Goal: Information Seeking & Learning: Find specific fact

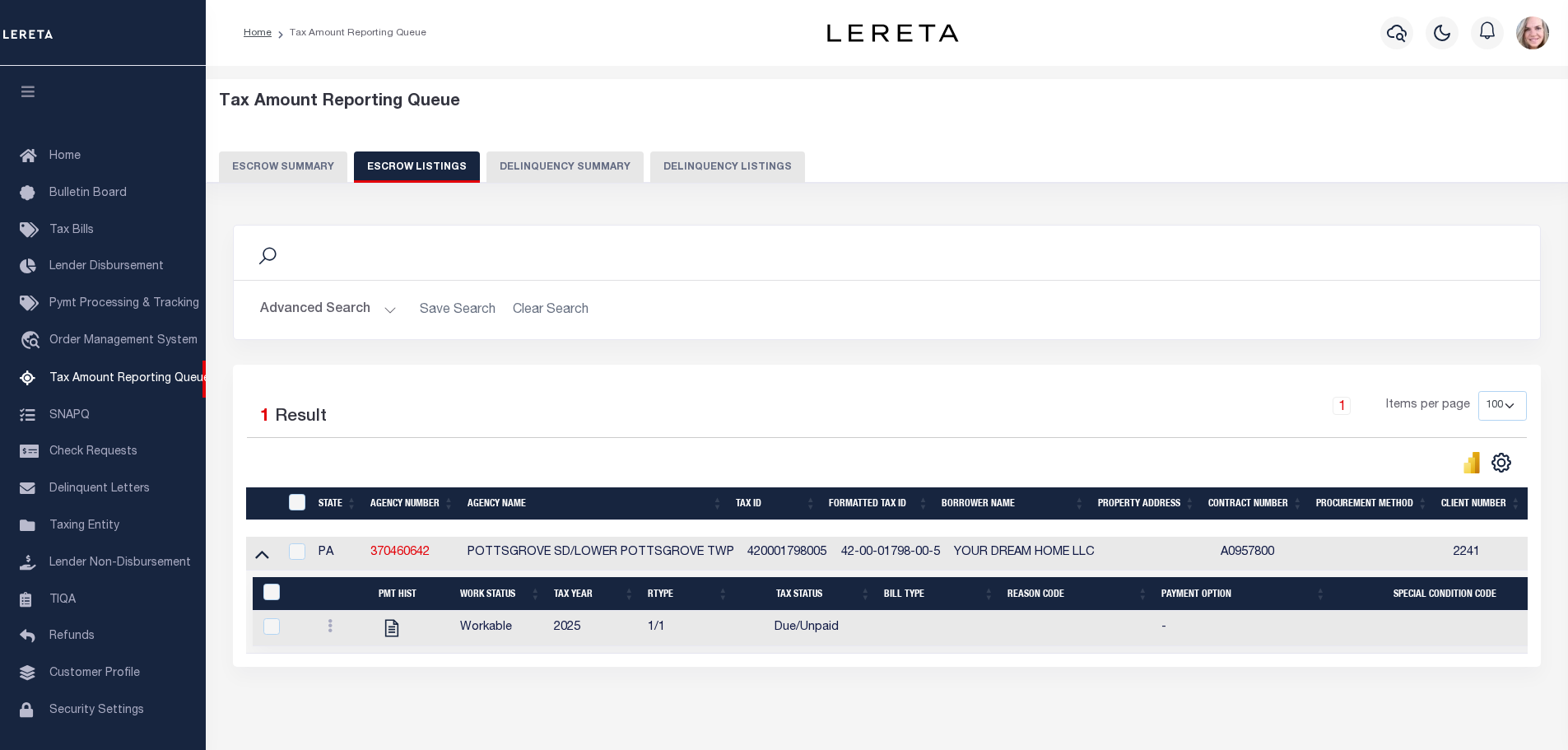
select select "100"
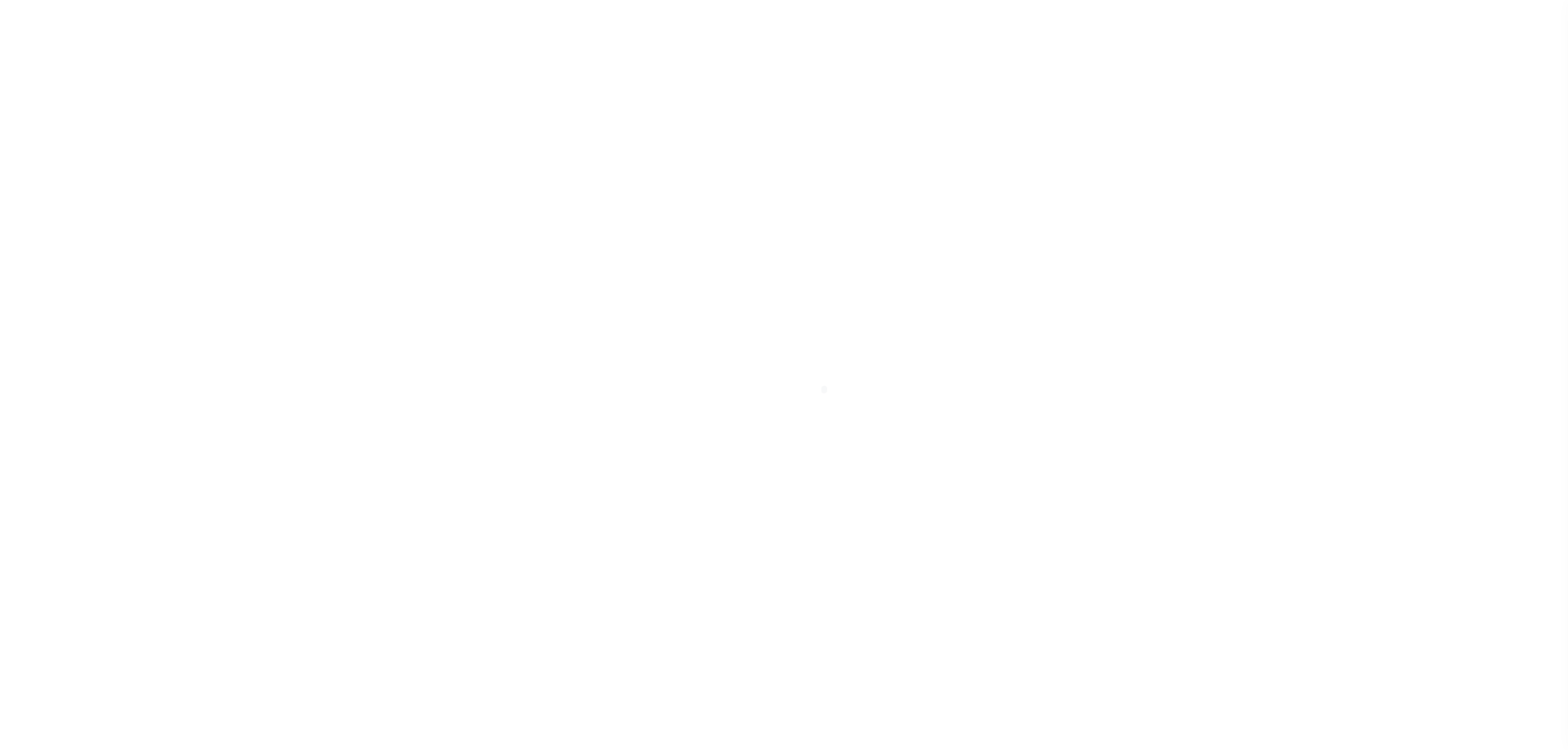
select select "DUE"
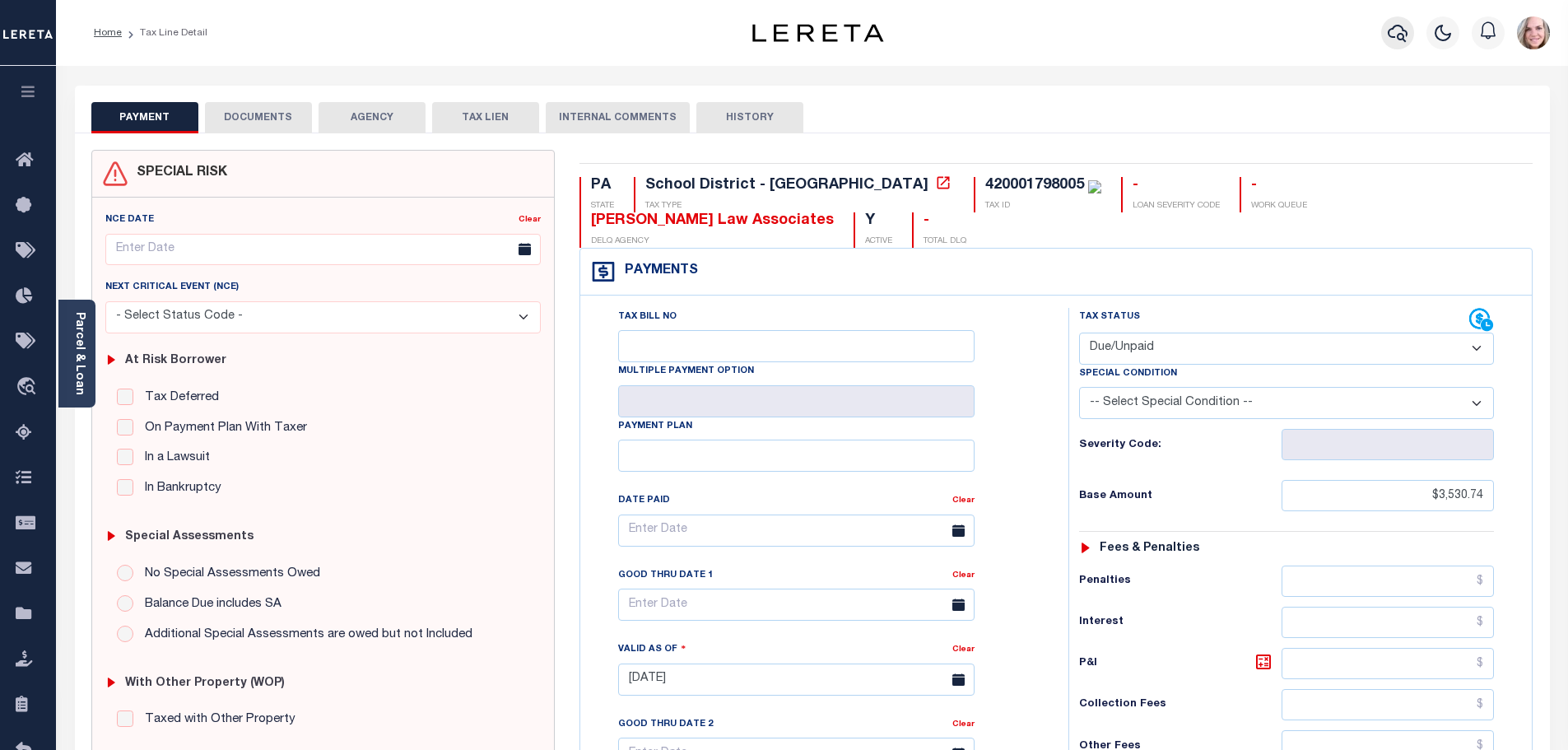
click at [1397, 34] on icon "button" at bounding box center [1397, 32] width 20 height 20
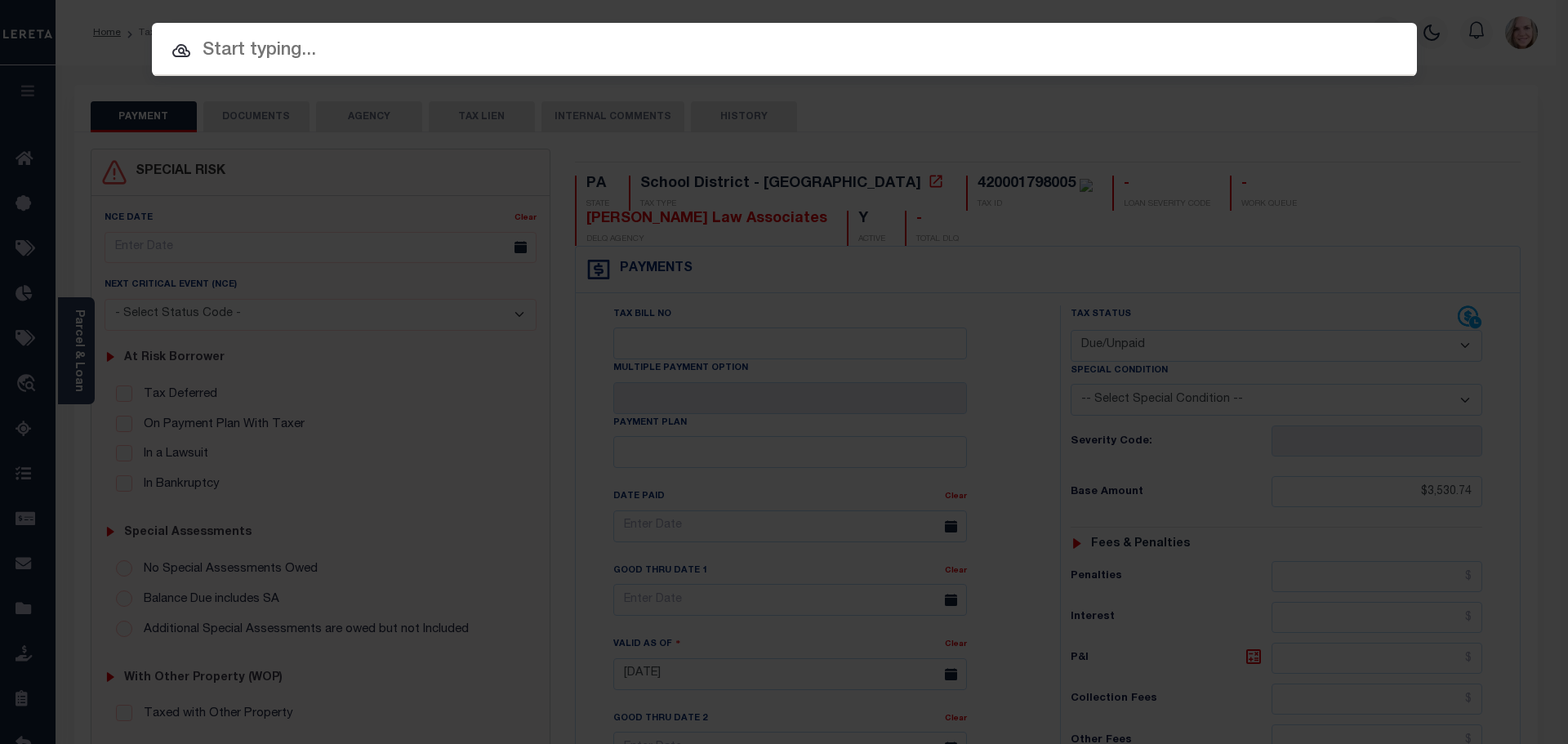
click at [287, 59] on input "text" at bounding box center [784, 51] width 1265 height 29
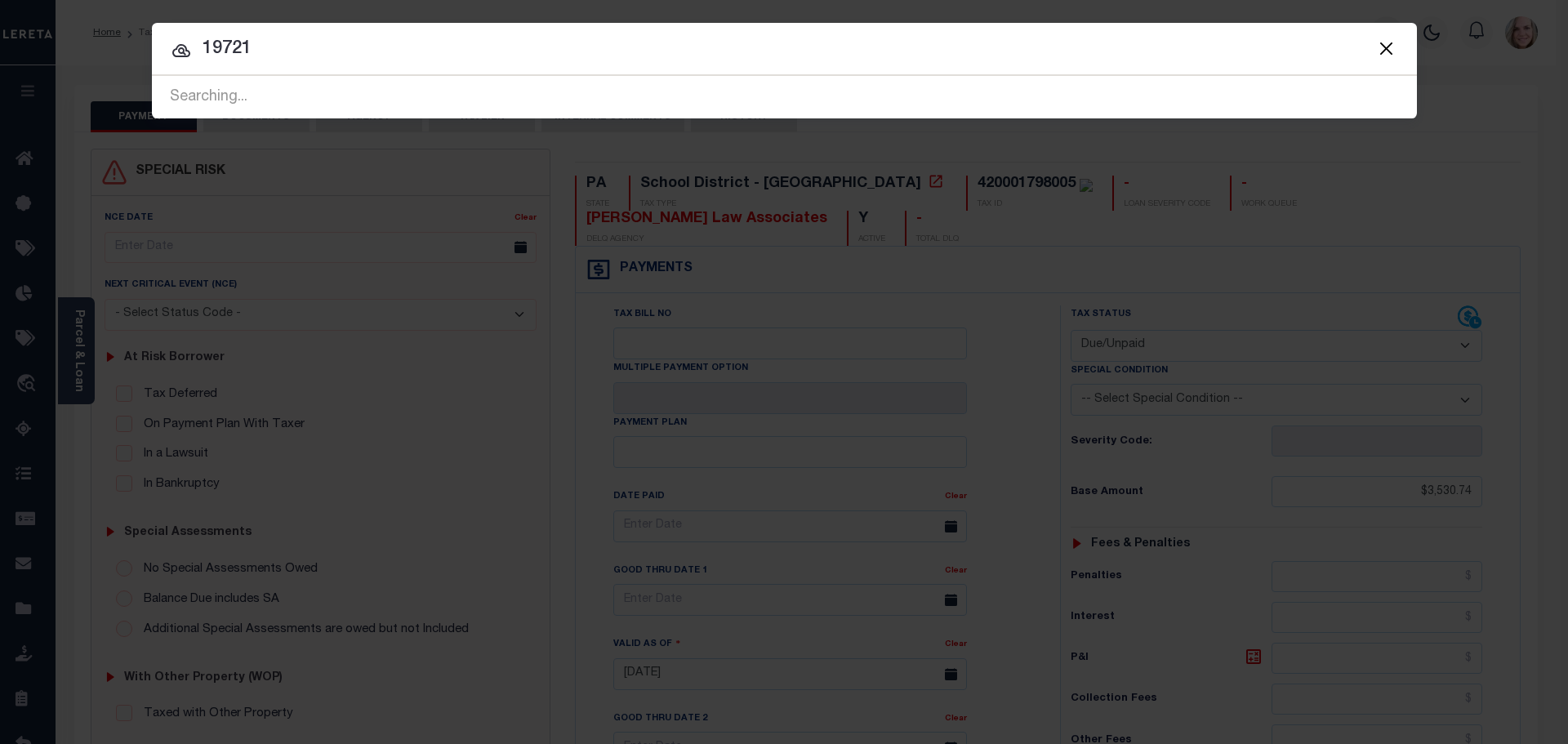
click at [285, 56] on input "19721" at bounding box center [784, 49] width 1265 height 29
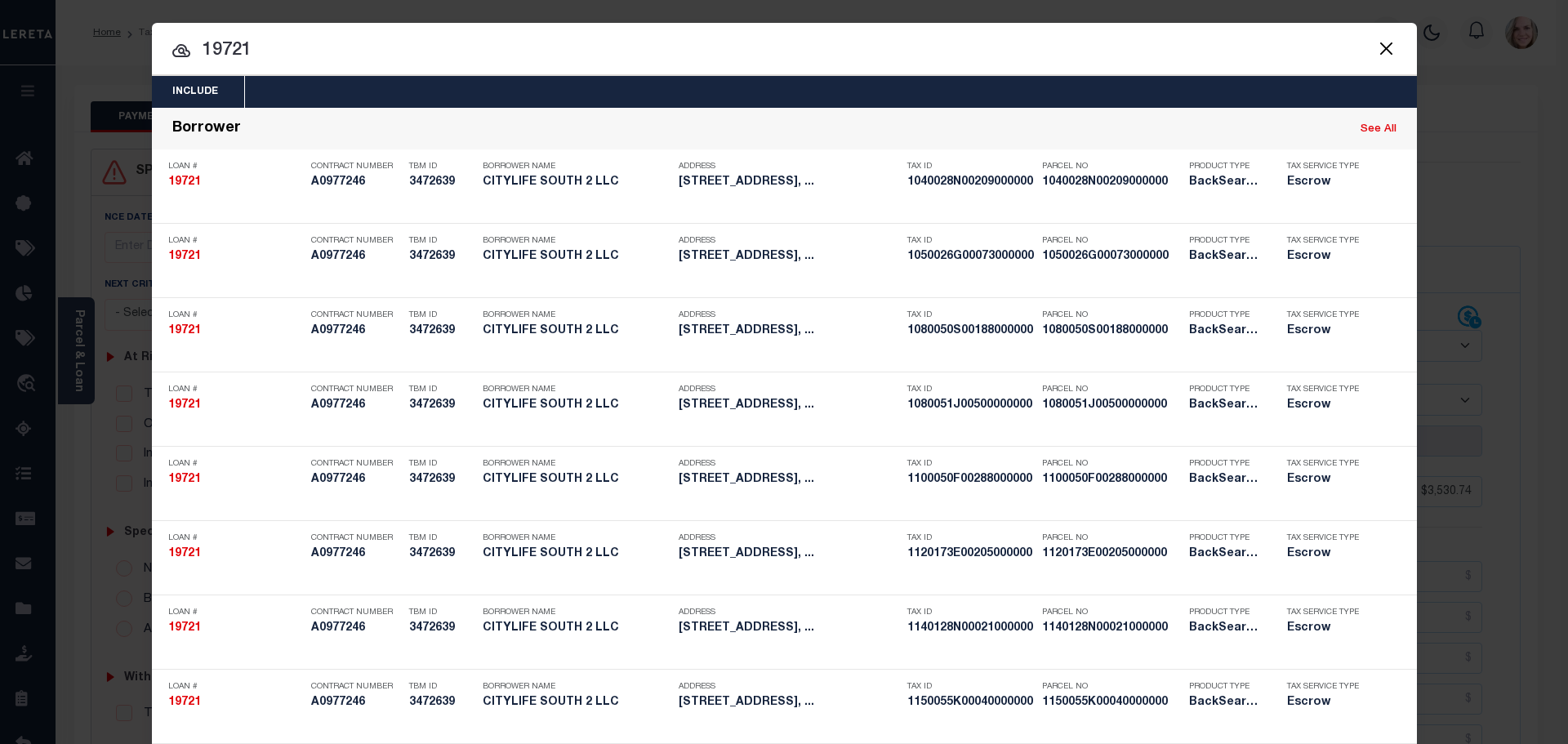
click at [323, 42] on input "19721" at bounding box center [784, 51] width 1265 height 29
paste input "8770390K00273000000"
type input "8770390K00273000000"
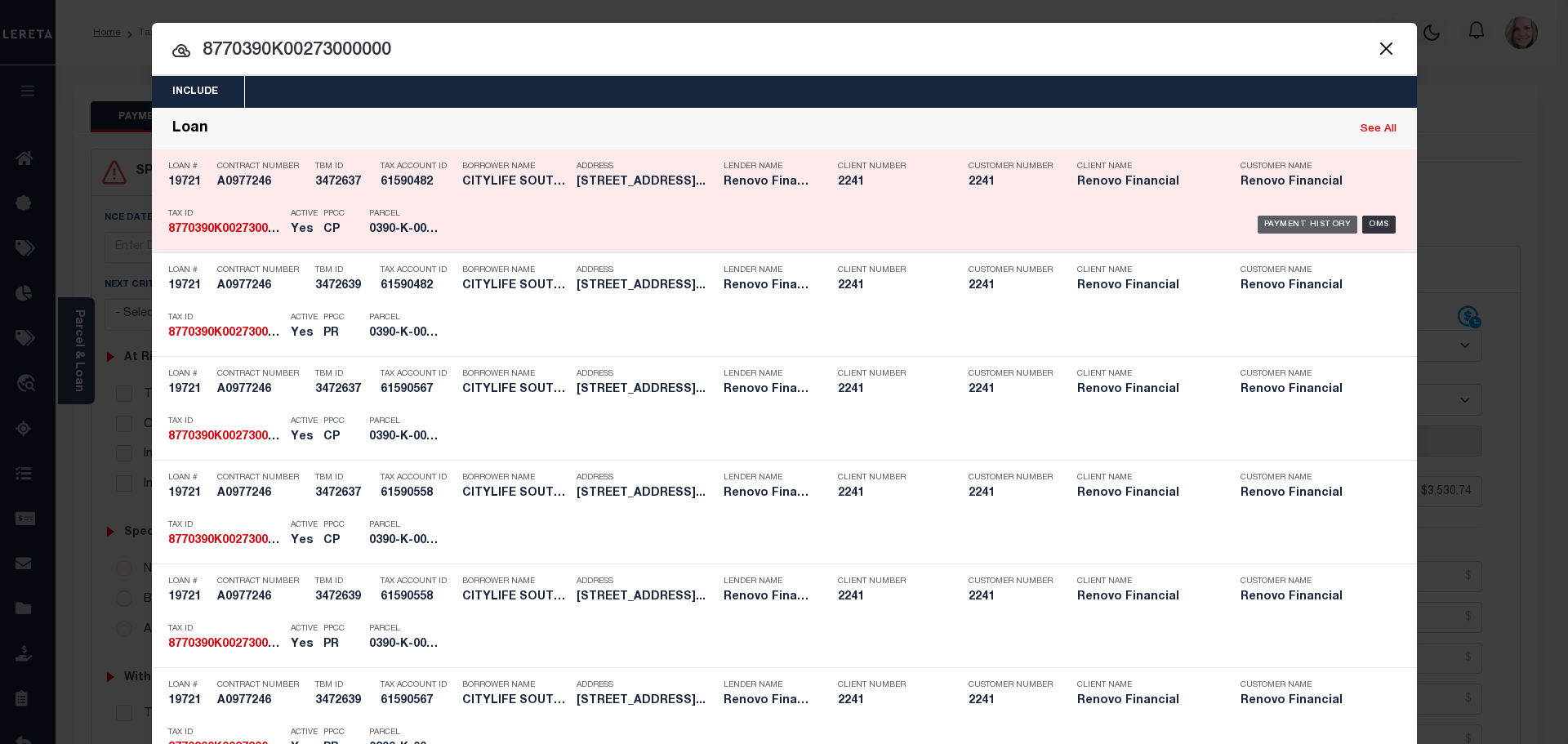
click at [1278, 222] on div "Payment History" at bounding box center [1308, 224] width 100 height 18
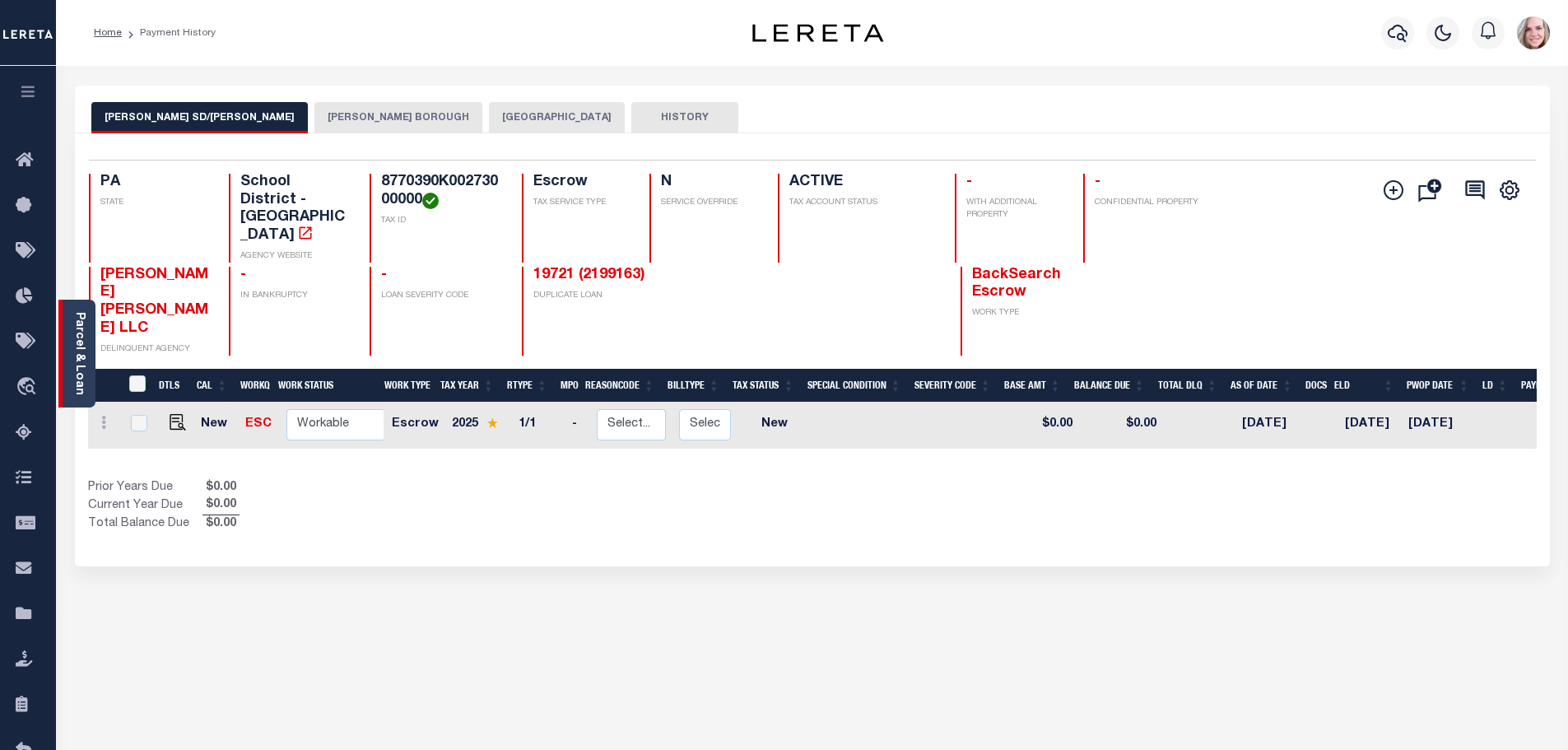
click at [65, 348] on div "Parcel & Loan" at bounding box center [77, 354] width 37 height 108
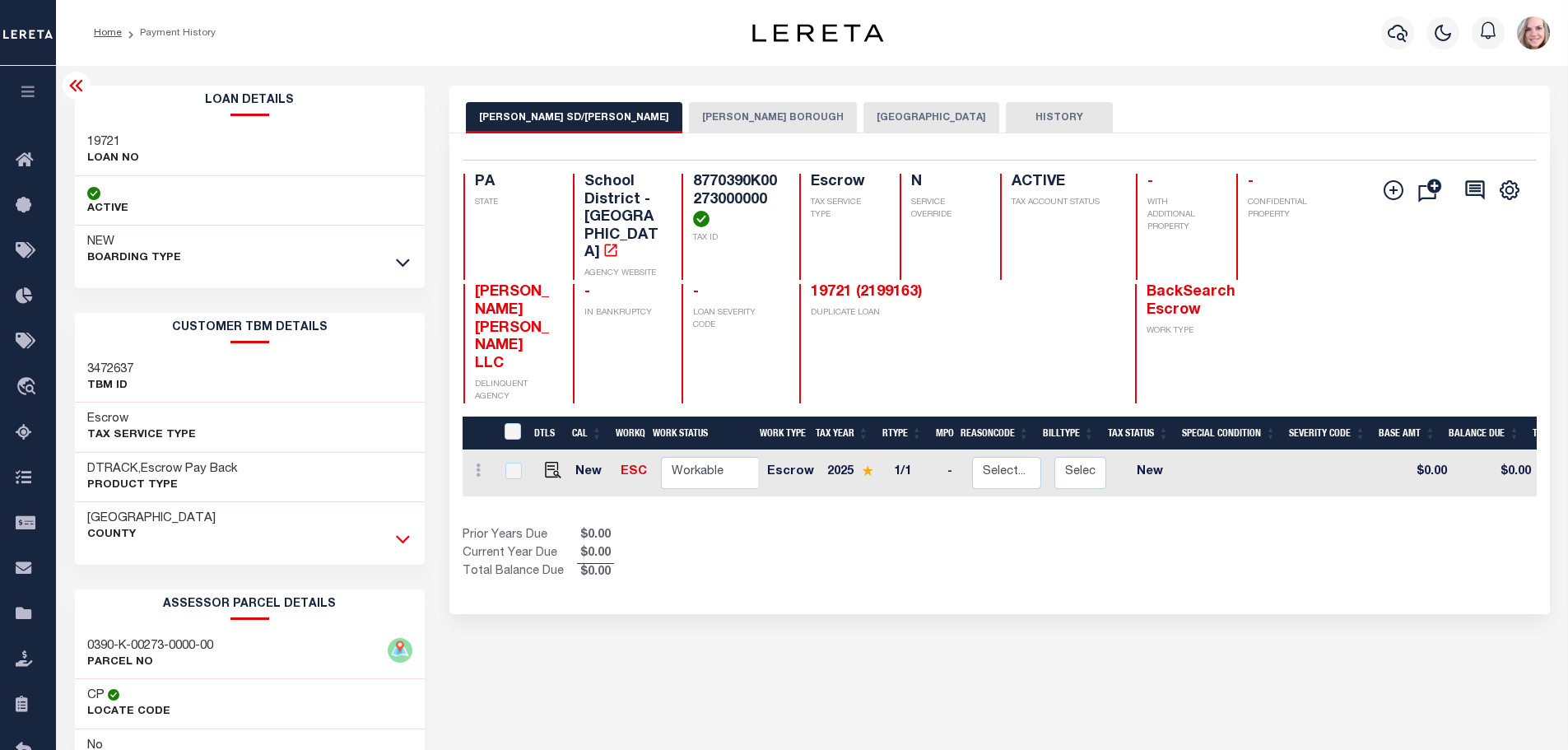
click at [401, 541] on icon at bounding box center [402, 539] width 14 height 8
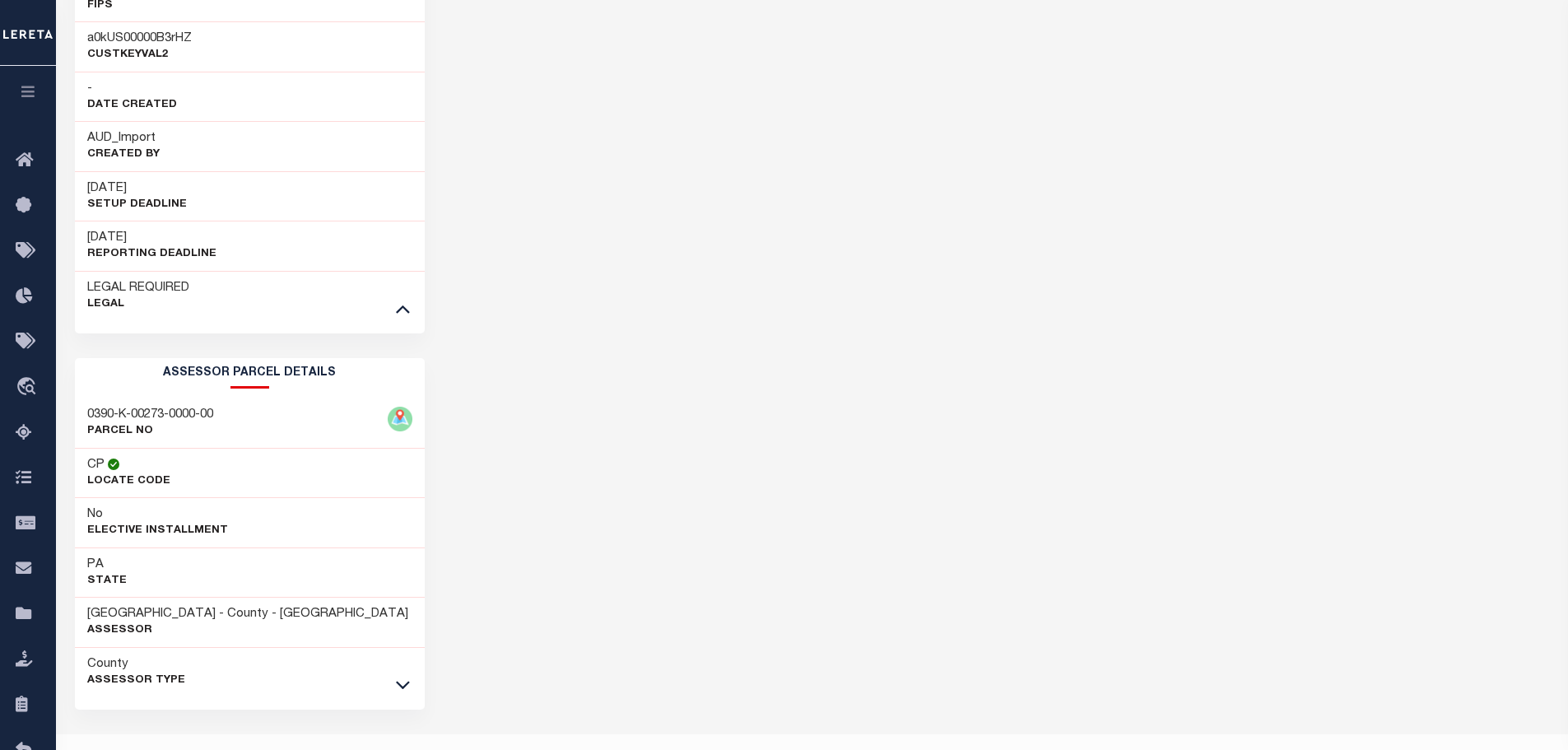
scroll to position [814, 0]
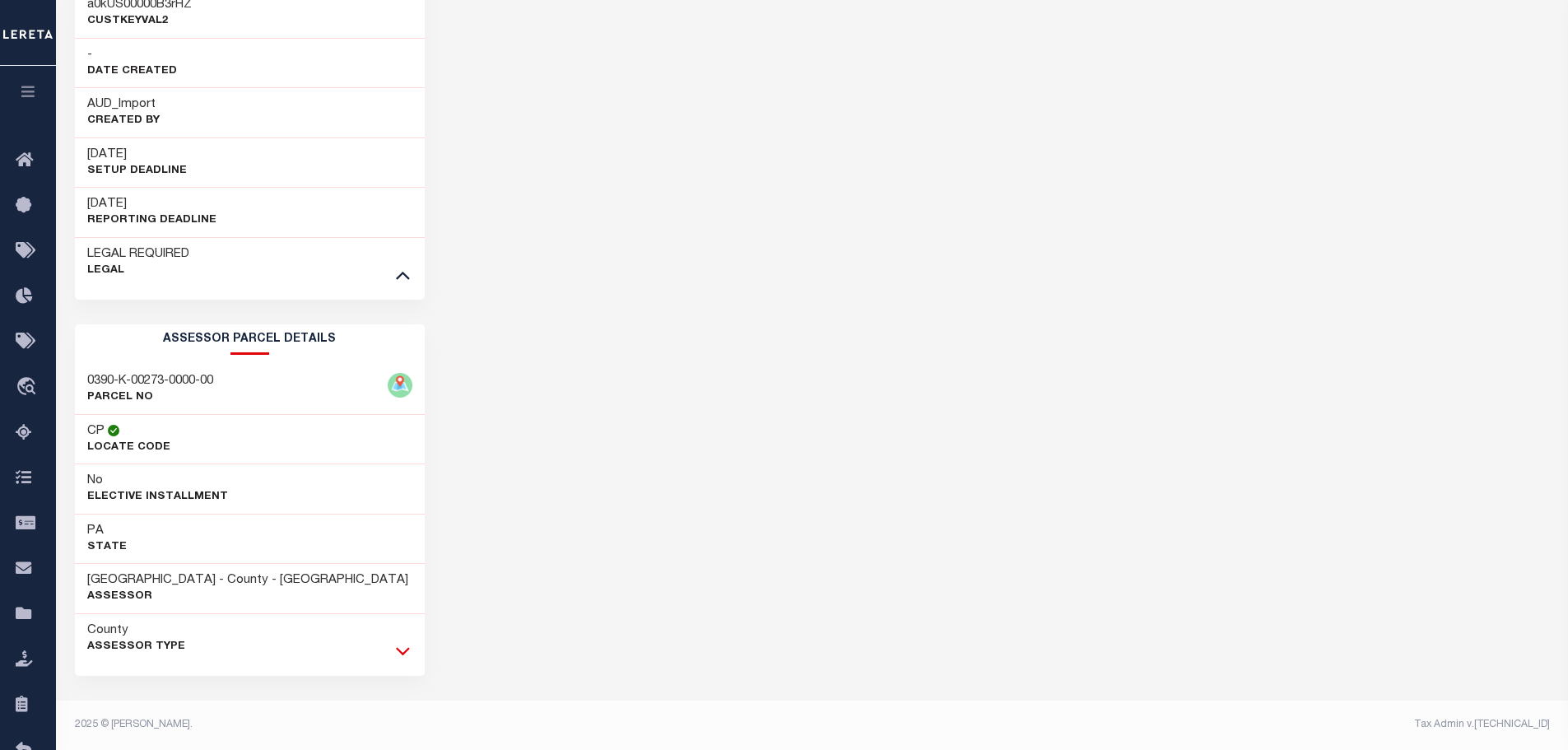
click at [407, 648] on icon at bounding box center [402, 651] width 14 height 17
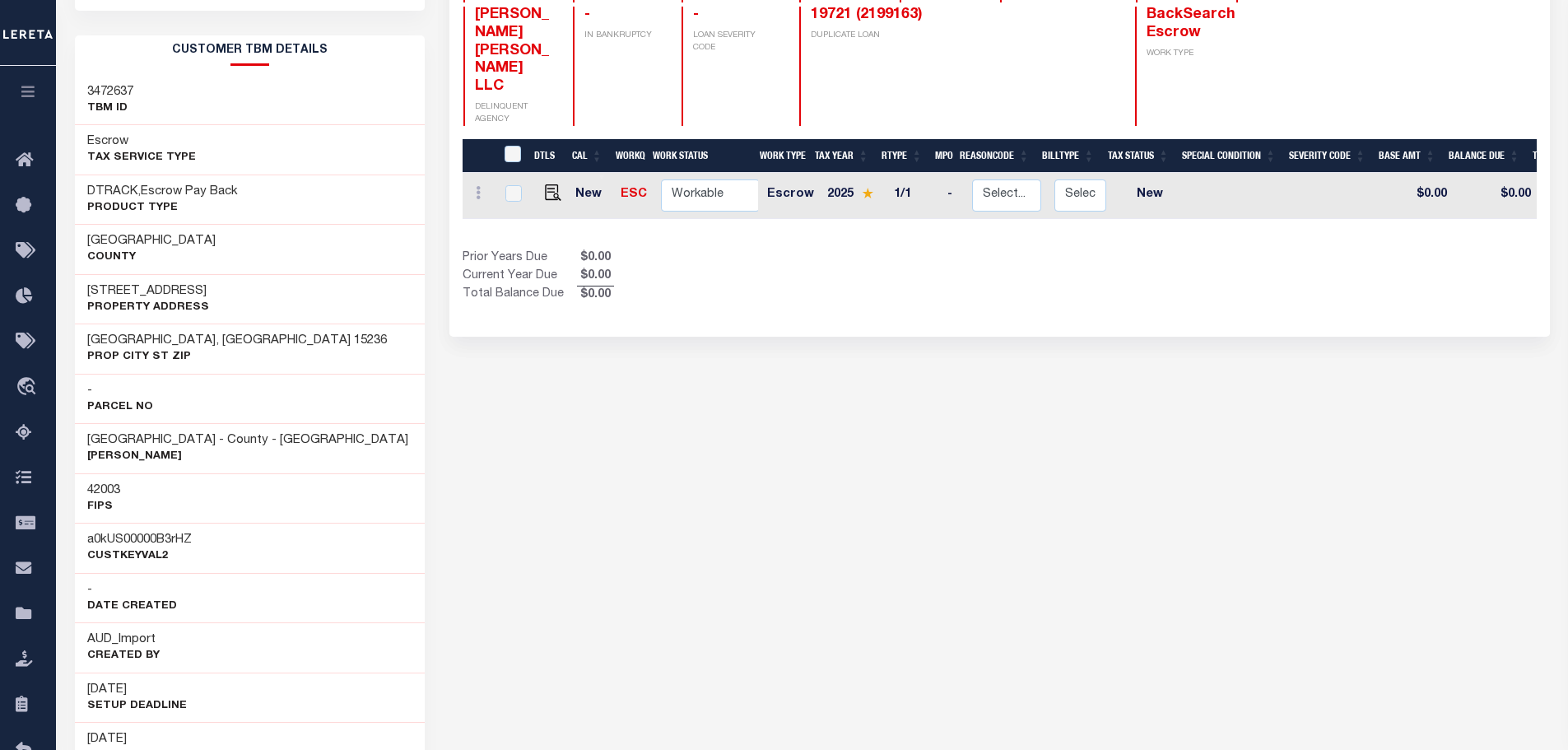
scroll to position [0, 0]
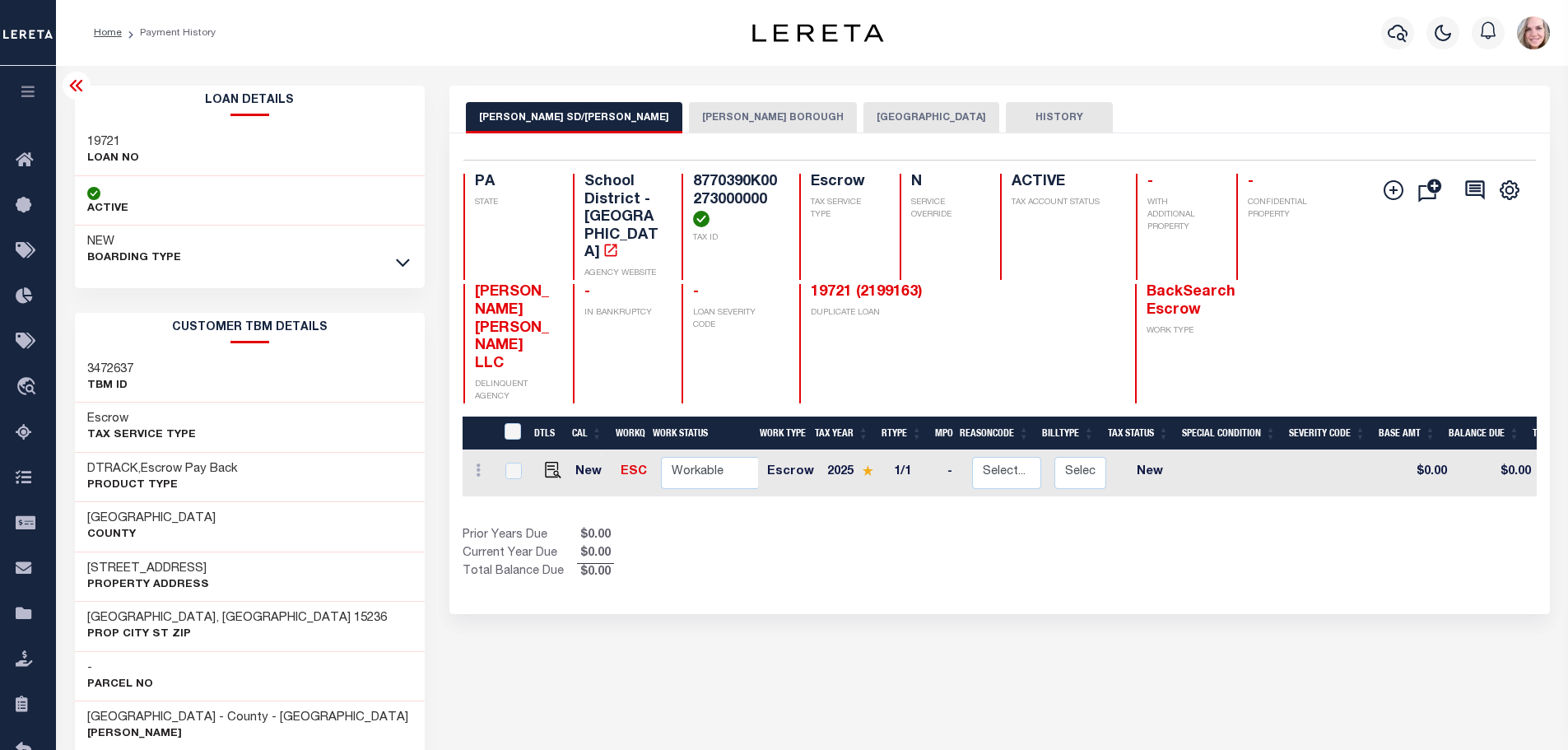
click at [399, 260] on icon at bounding box center [402, 262] width 14 height 17
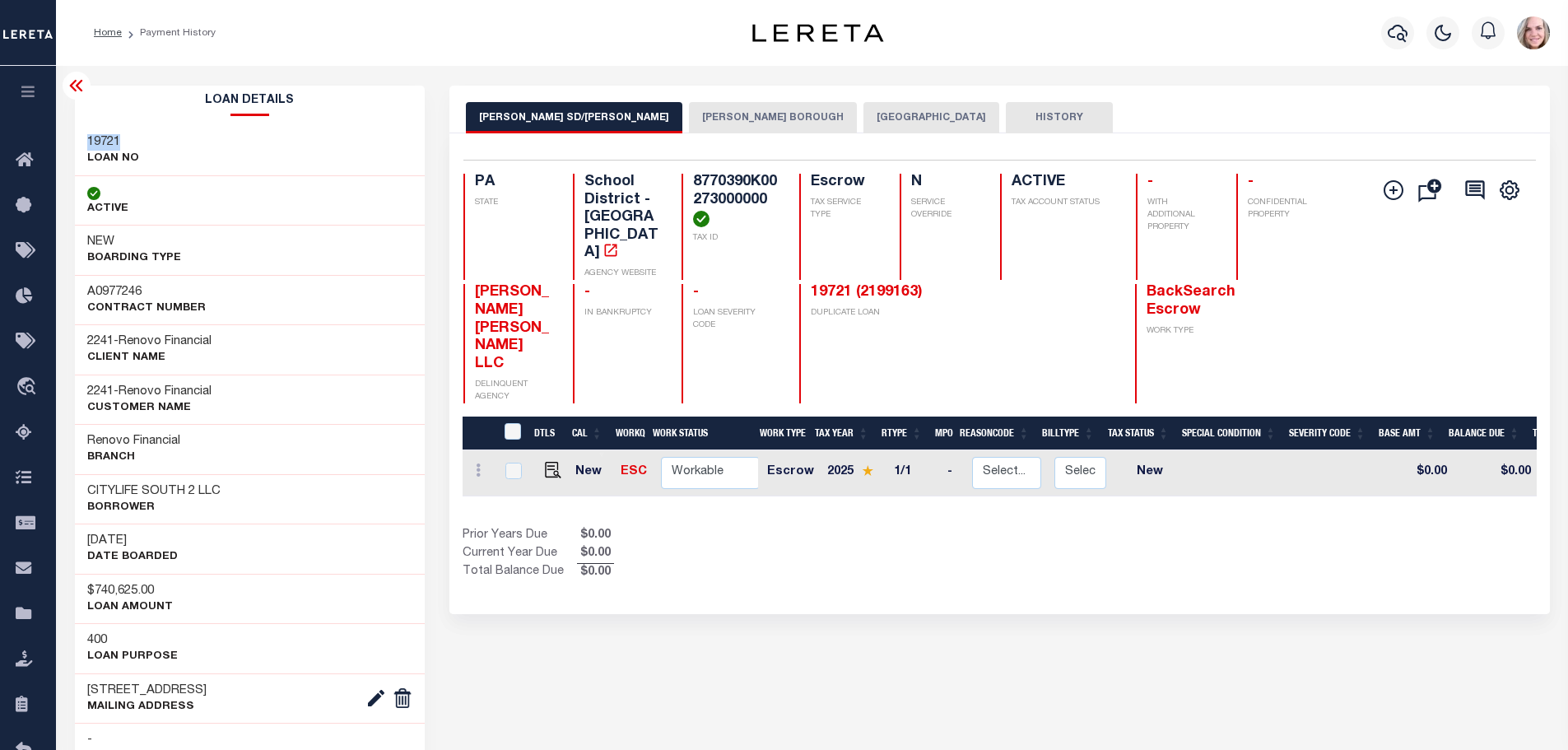
drag, startPoint x: 90, startPoint y: 144, endPoint x: 77, endPoint y: 143, distance: 13.0
click at [77, 143] on div "19721 LOAN NO" at bounding box center [250, 152] width 350 height 51
copy h3 "19721"
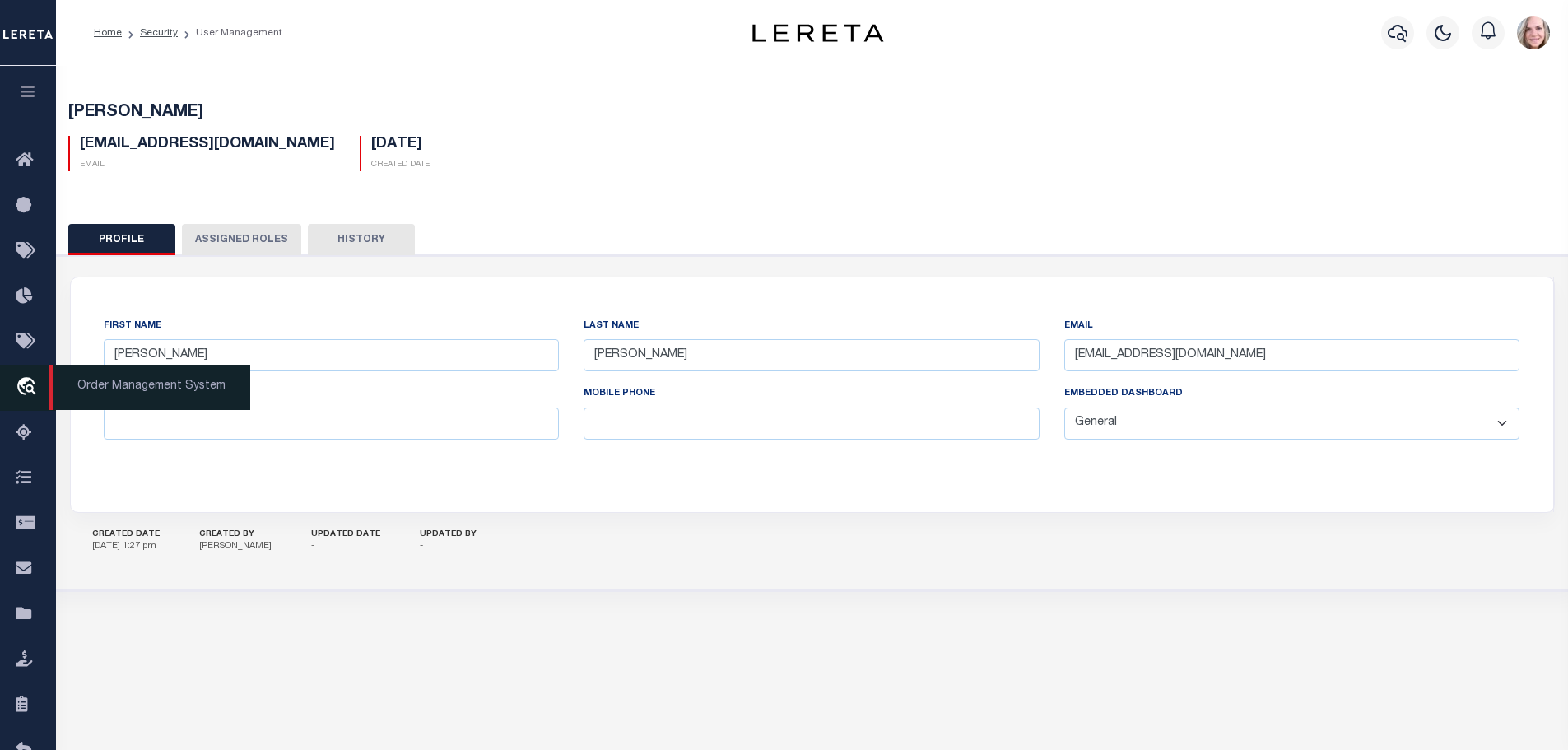
click at [75, 382] on span "Order Management System" at bounding box center [150, 388] width 201 height 45
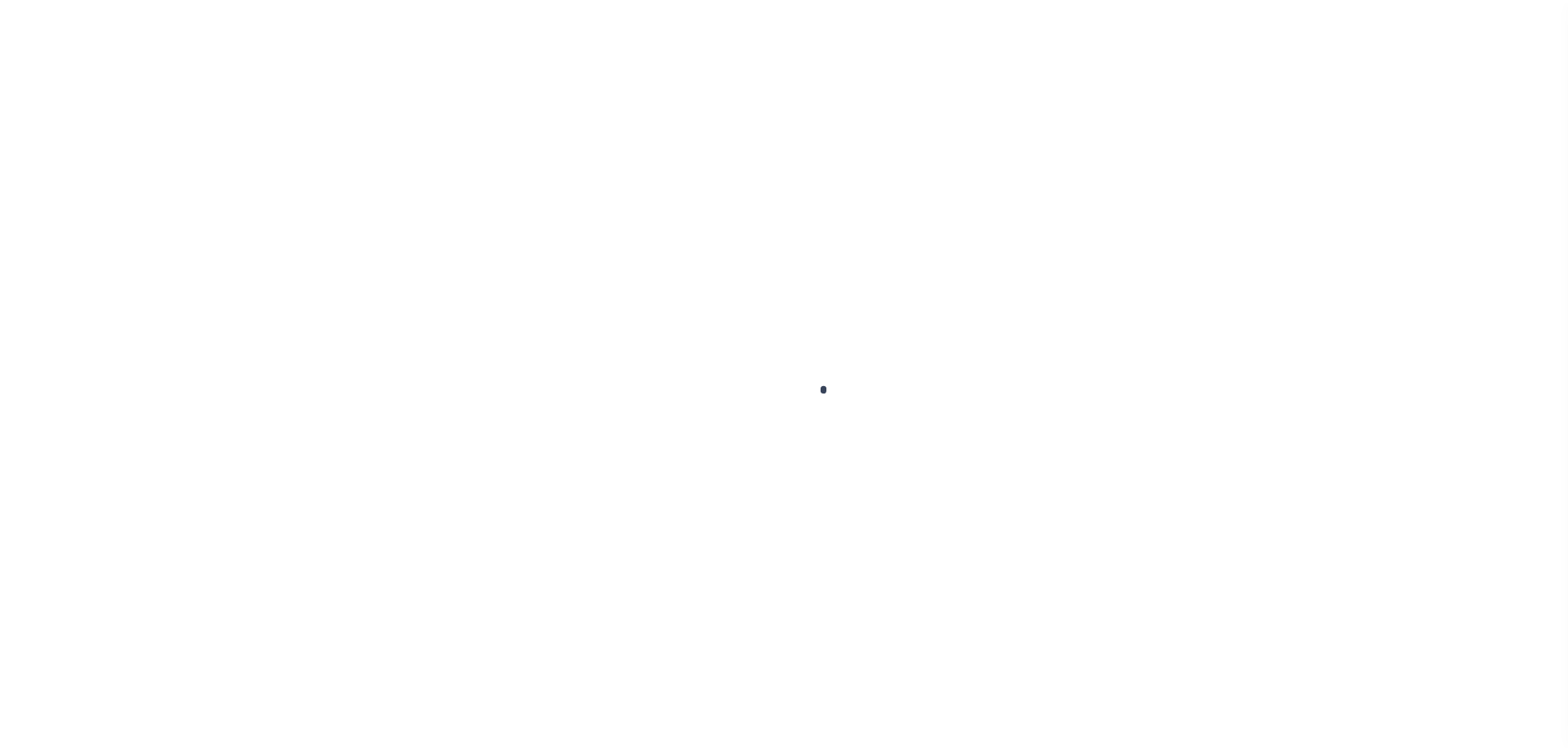
scroll to position [52, 0]
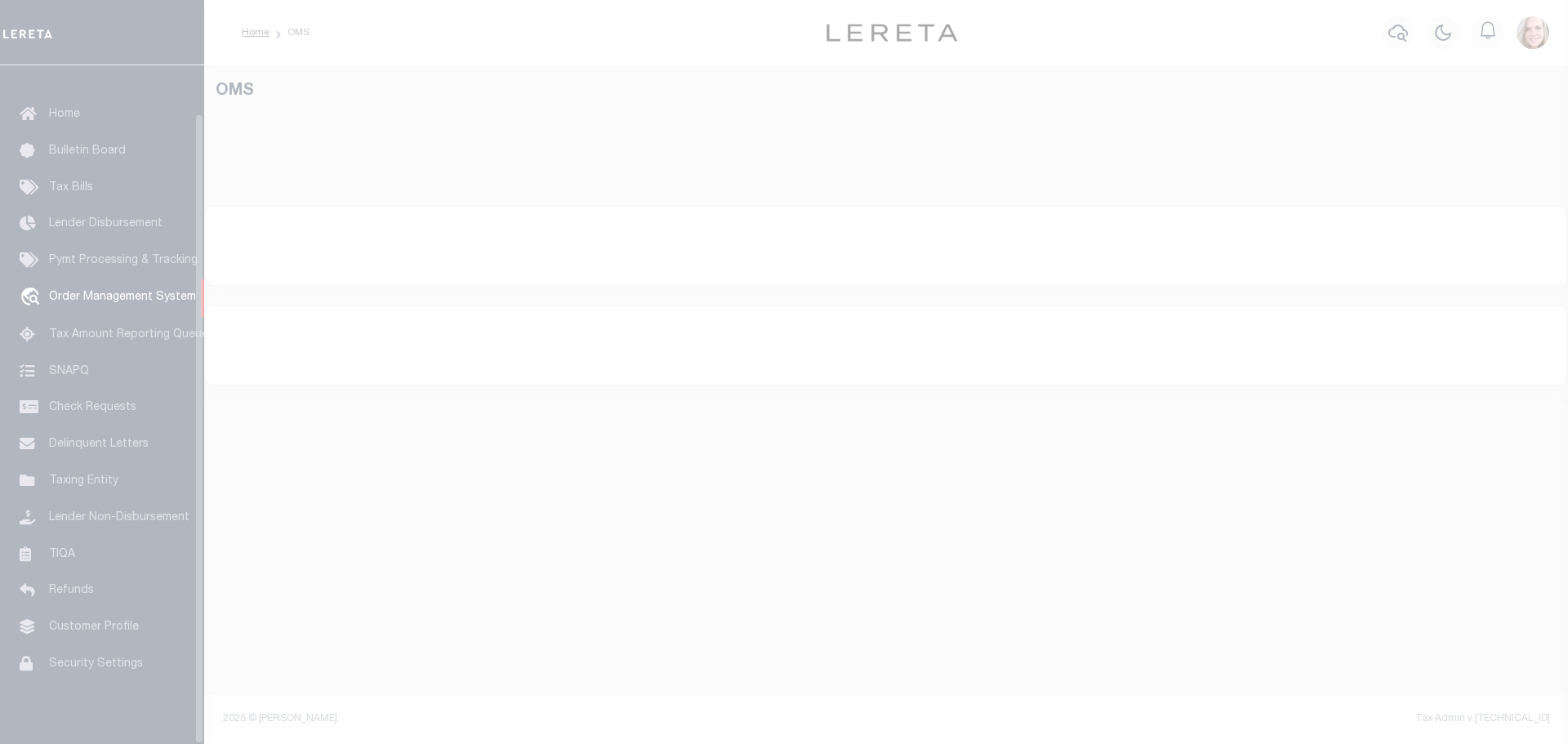
select select "200"
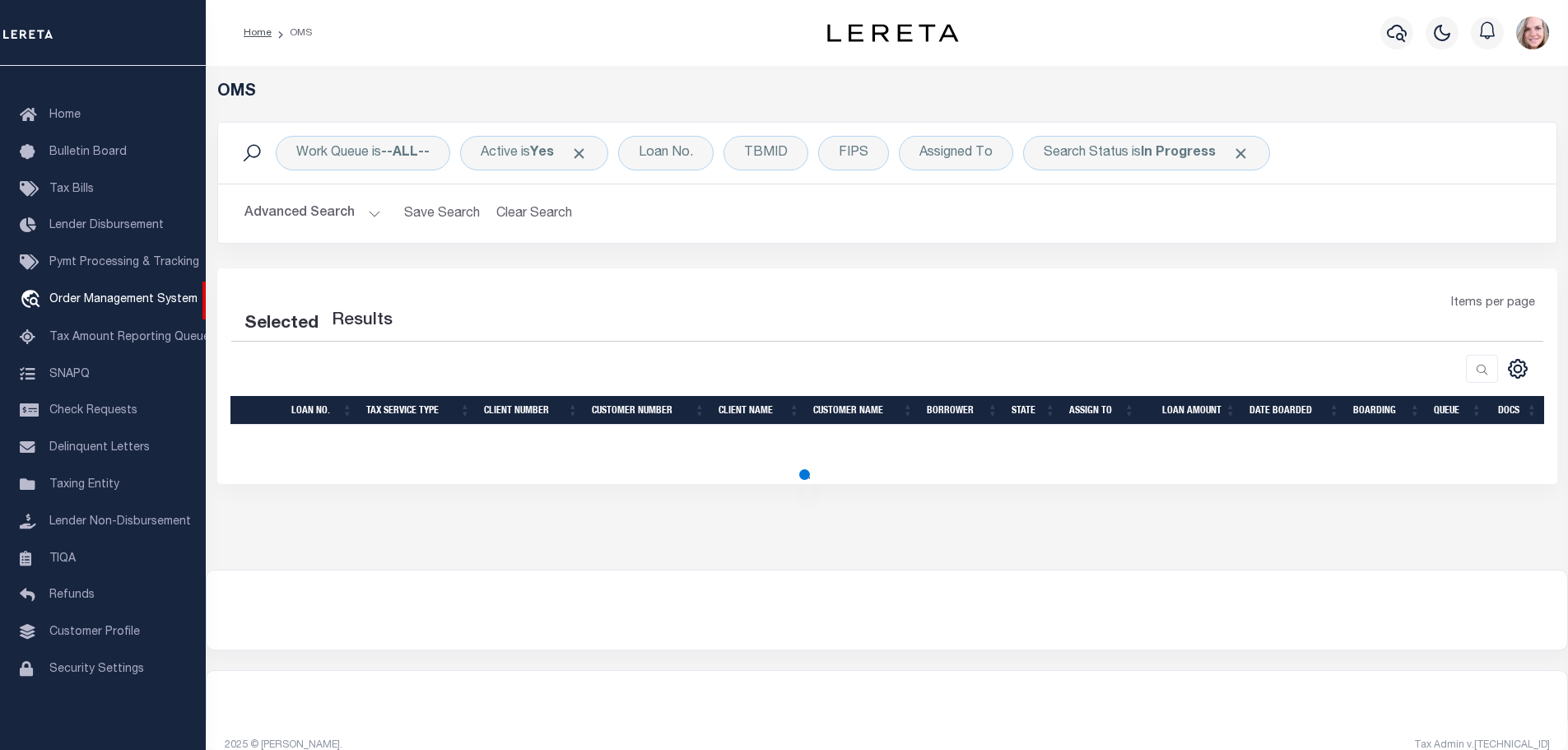
select select "200"
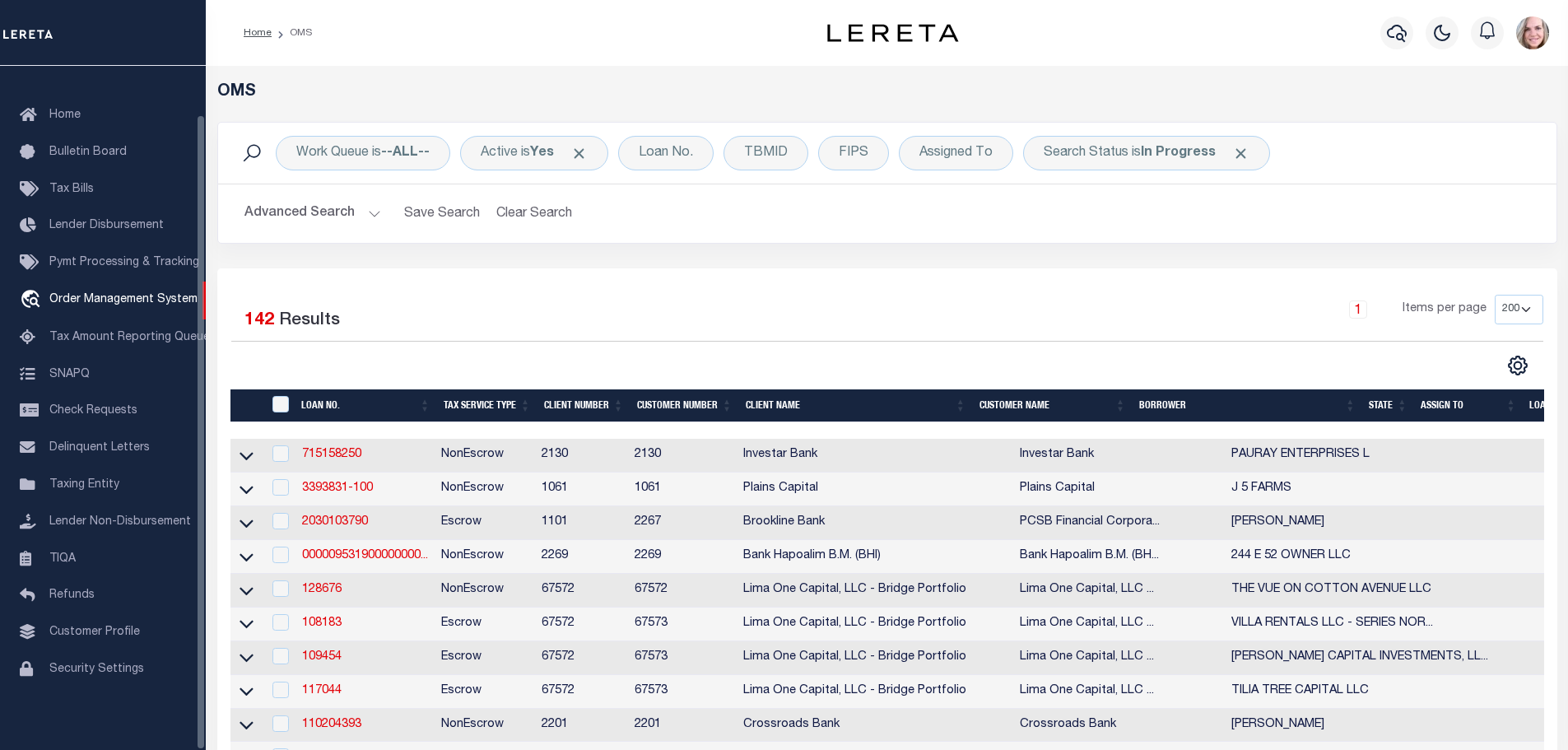
click at [320, 217] on button "Advanced Search" at bounding box center [313, 213] width 137 height 32
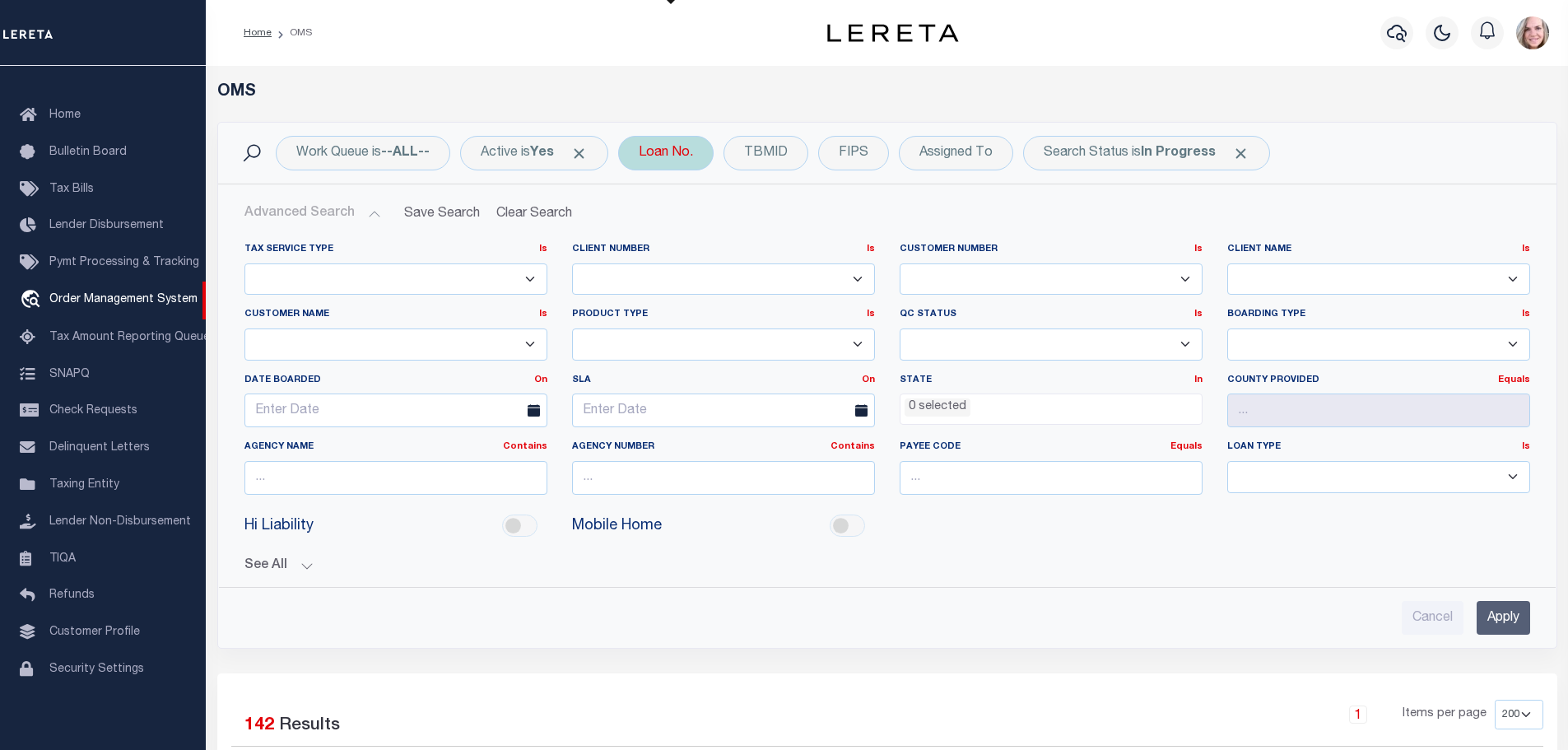
click at [711, 154] on div "Loan No." at bounding box center [666, 153] width 96 height 35
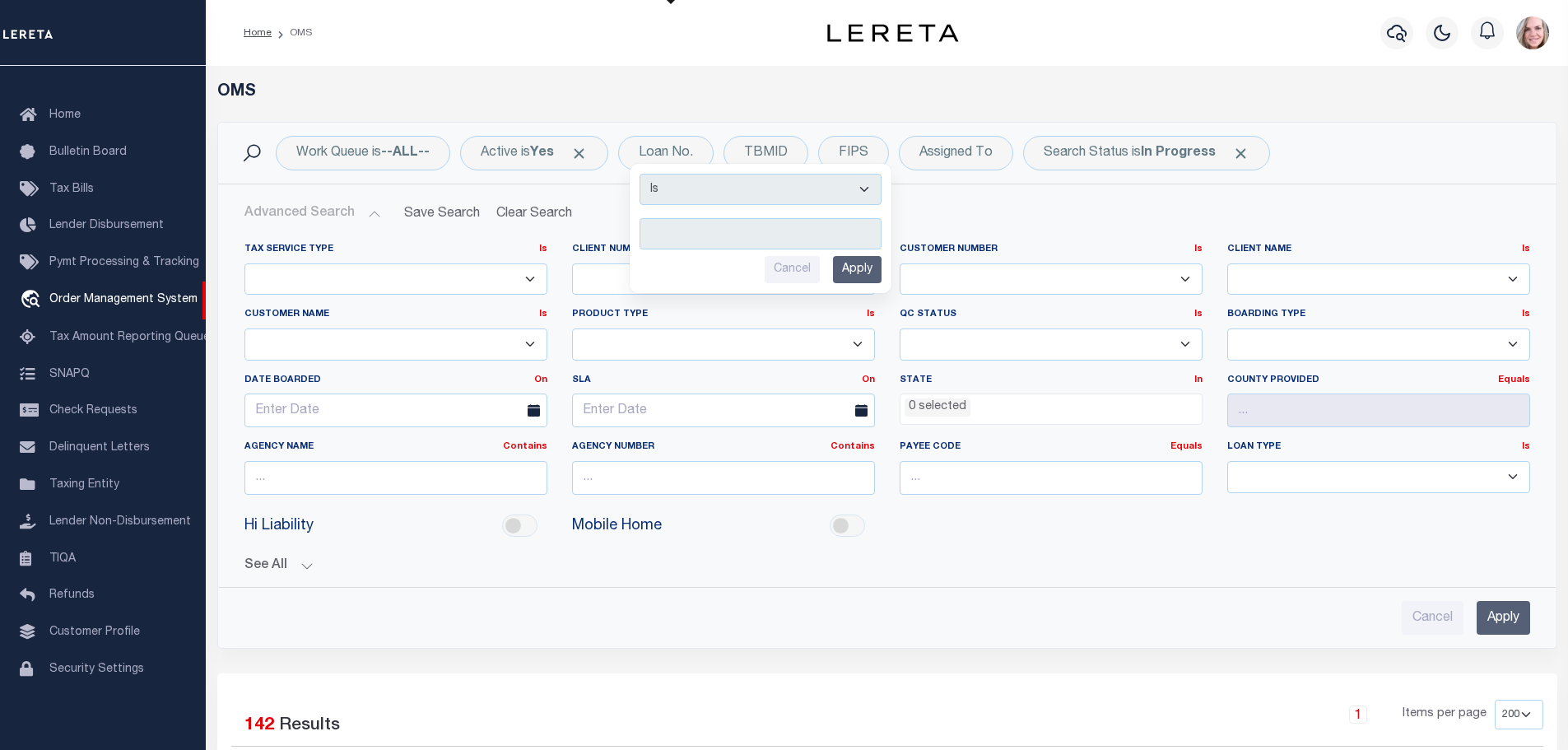
type input "19721"
click at [860, 276] on input "Apply" at bounding box center [857, 269] width 49 height 27
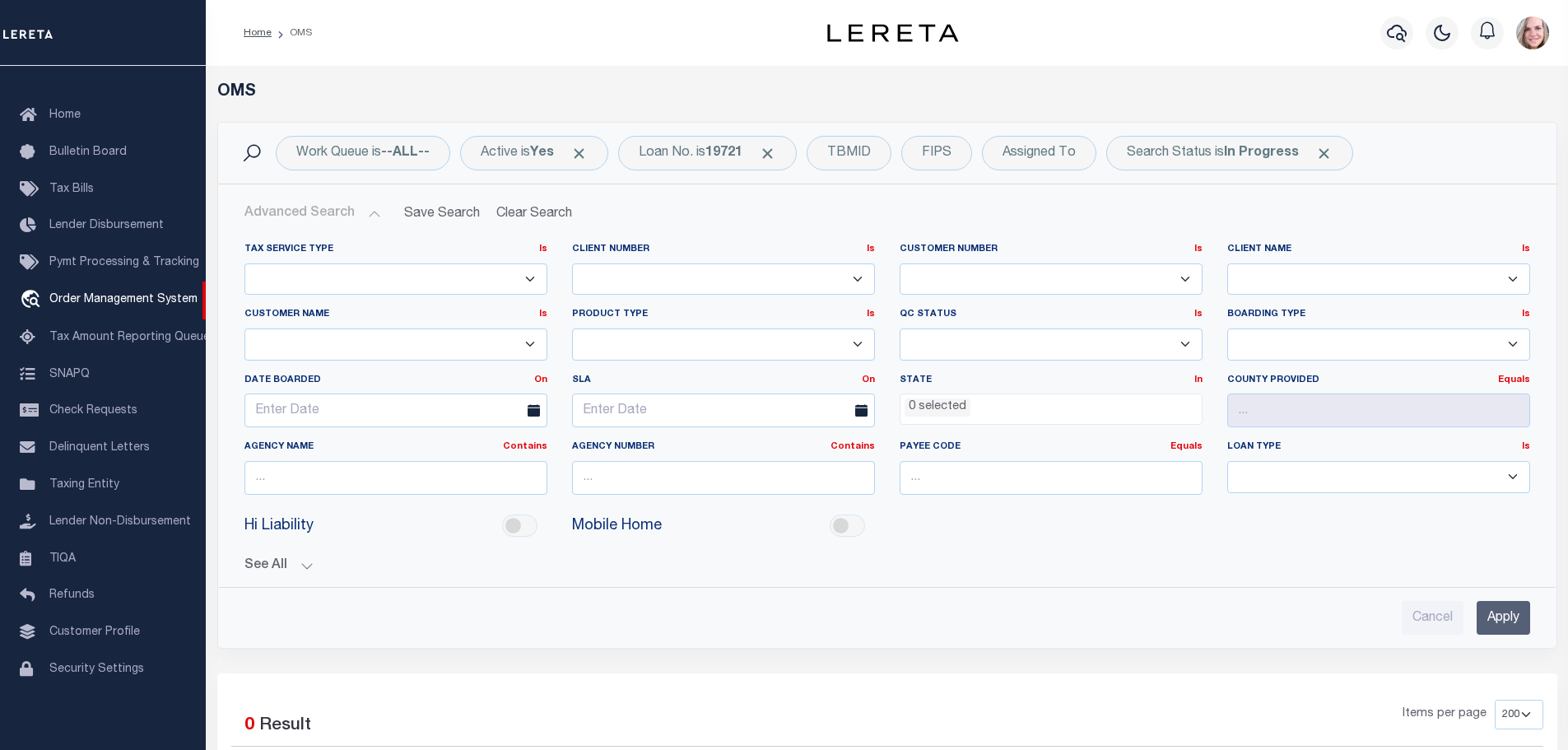
click at [1504, 621] on input "Apply" at bounding box center [1503, 618] width 53 height 34
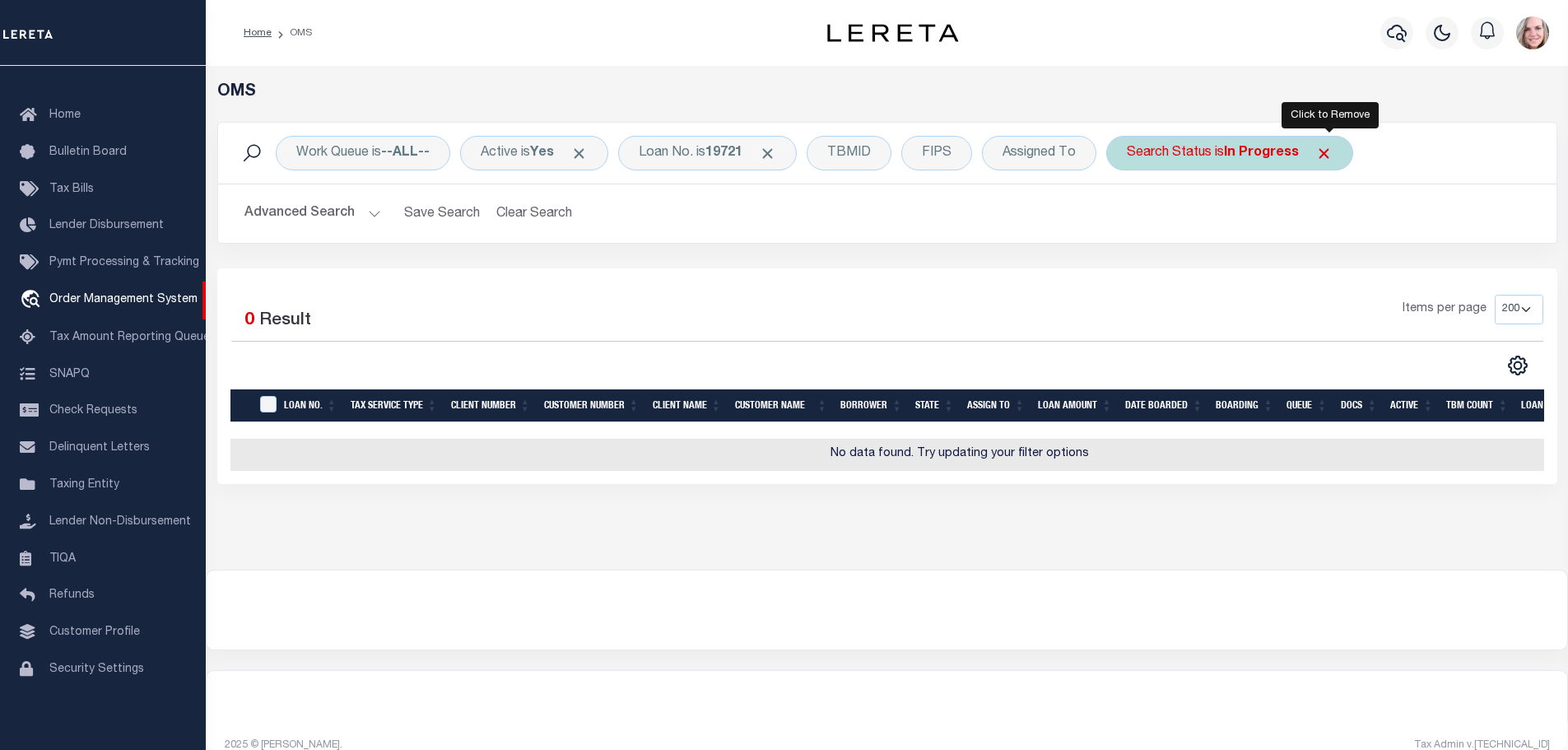
click at [1333, 156] on span "Click to Remove" at bounding box center [1324, 153] width 17 height 17
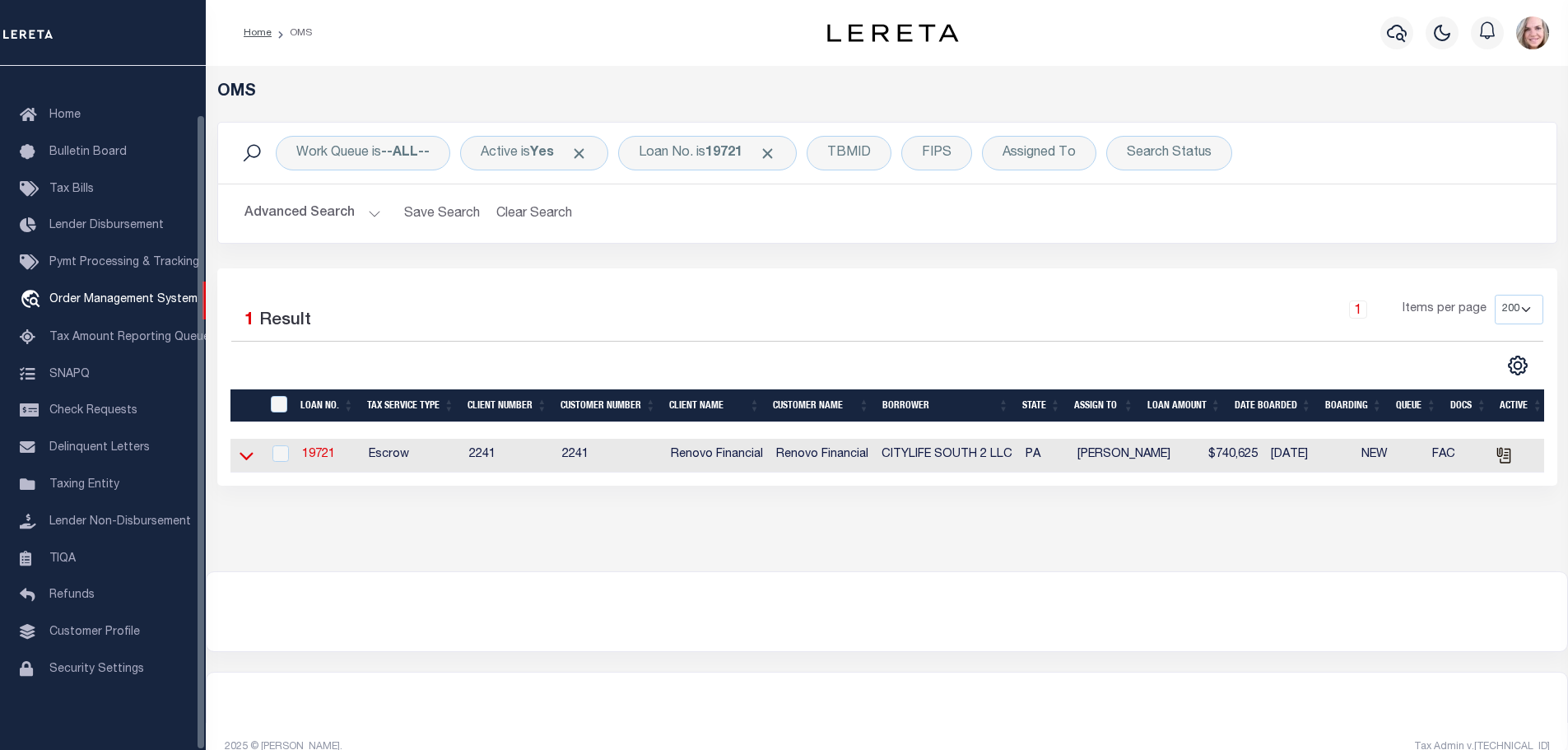
click at [247, 463] on icon at bounding box center [247, 456] width 14 height 17
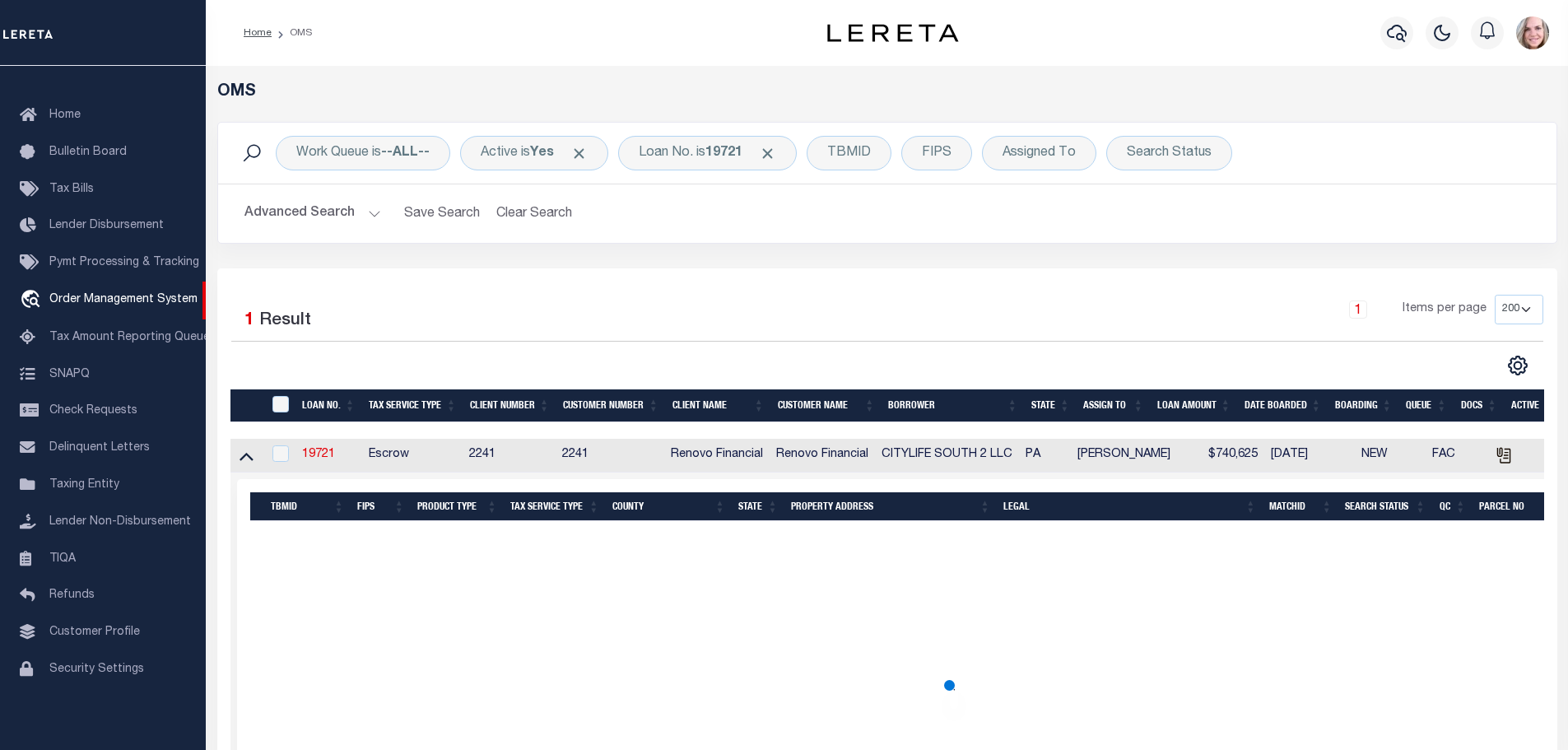
click at [328, 44] on div "Home OMS" at bounding box center [507, 33] width 552 height 35
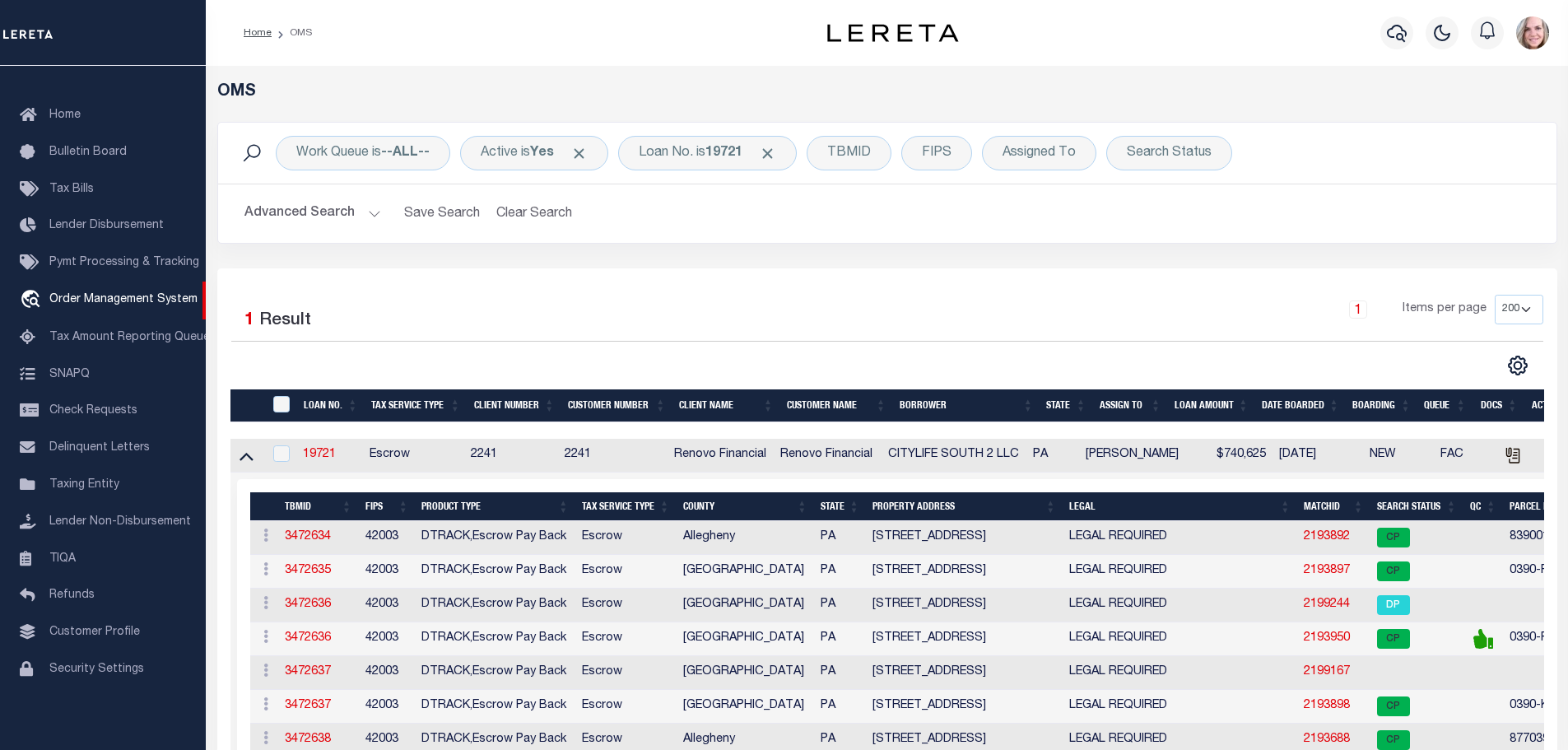
scroll to position [722, 0]
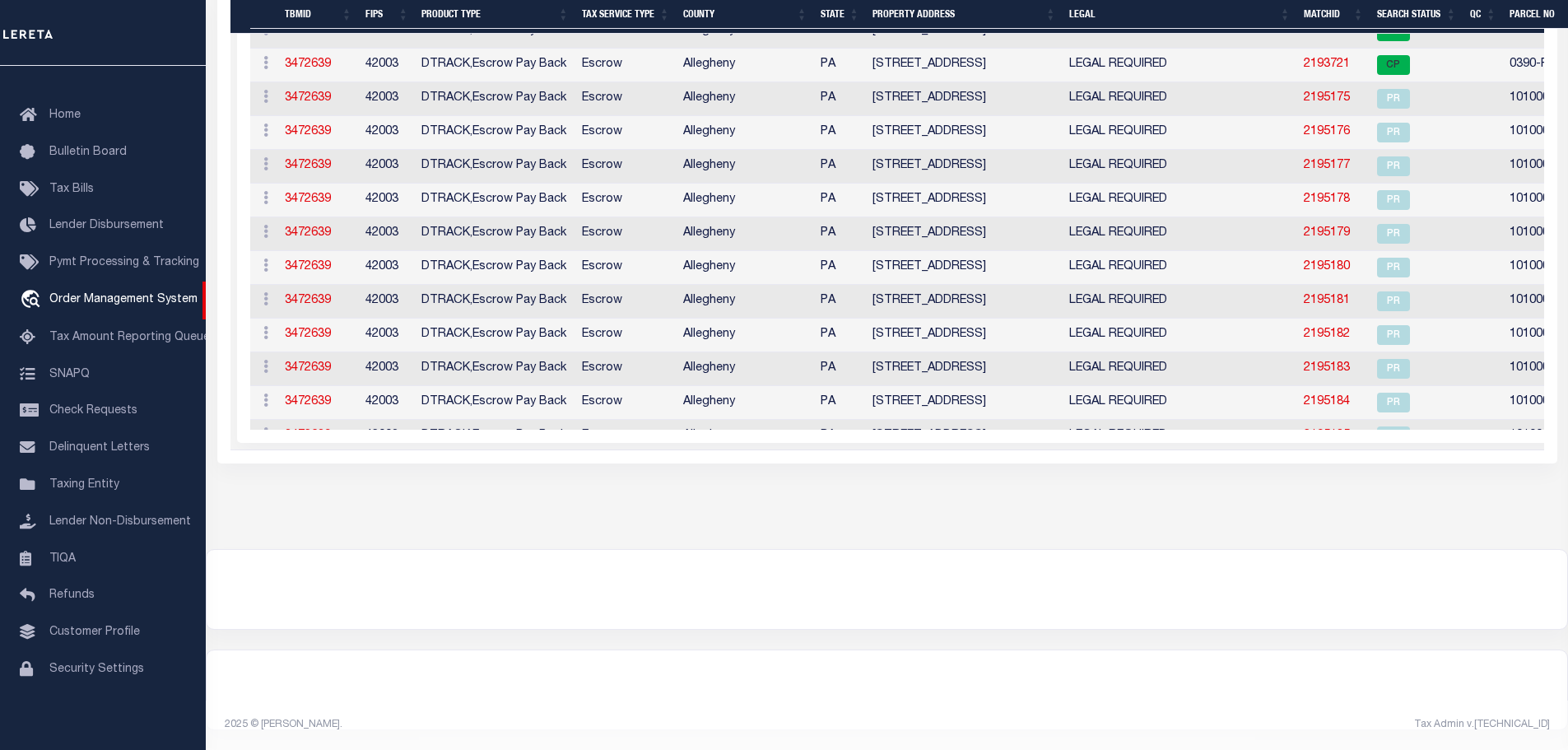
click at [311, 352] on td "3472639" at bounding box center [318, 335] width 81 height 34
